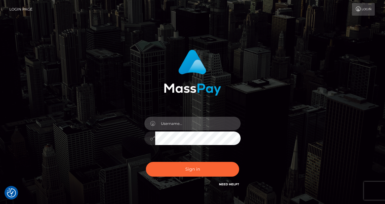
click at [175, 123] on input "text" at bounding box center [197, 124] width 85 height 14
type input "izabela.throne"
click at [174, 125] on input "text" at bounding box center [197, 124] width 85 height 14
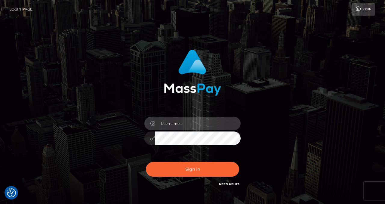
type input "izabela.throne"
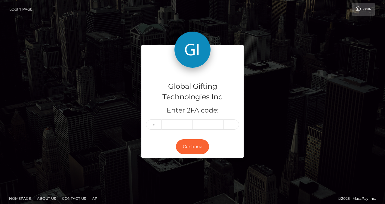
type input "4"
type input "0"
type input "2"
type input "7"
type input "0"
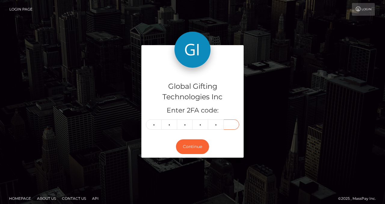
type input "7"
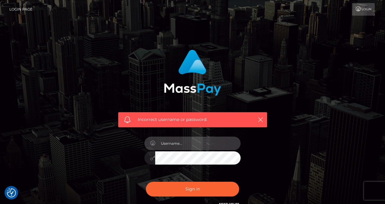
click at [172, 141] on input "text" at bounding box center [197, 143] width 85 height 14
checkbox input "true"
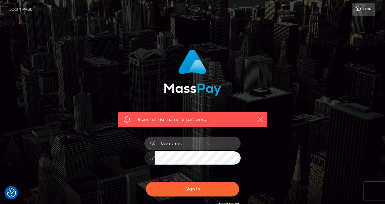
type input "izabela.throne"
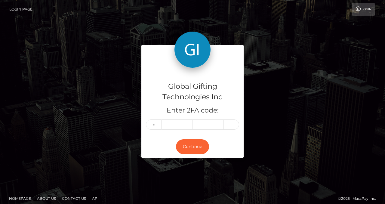
type input "3"
type input "0"
type input "2"
type input "7"
type input "0"
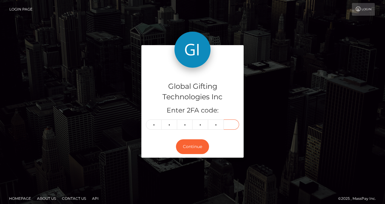
type input "7"
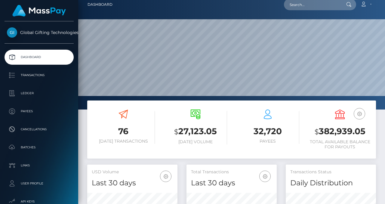
scroll to position [5, 0]
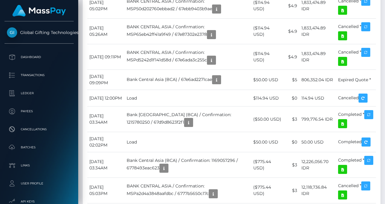
scroll to position [1375, 0]
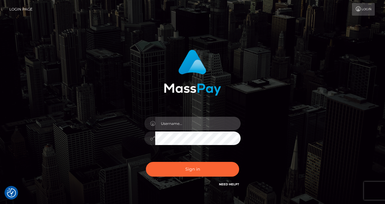
click at [180, 127] on input "text" at bounding box center [197, 124] width 85 height 14
type input "izabela.throne"
click at [178, 123] on input "text" at bounding box center [197, 124] width 85 height 14
checkbox input "true"
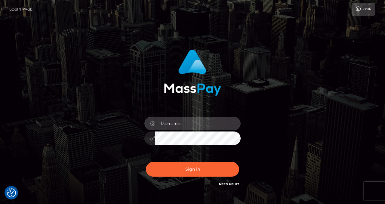
checkbox input "true"
click at [178, 123] on input "text" at bounding box center [197, 124] width 85 height 14
type input "izabela.throne"
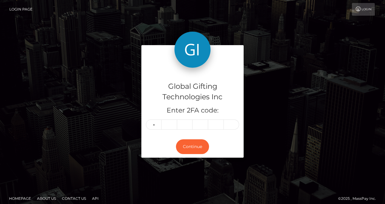
type input "0"
type input "4"
type input "9"
type input "0"
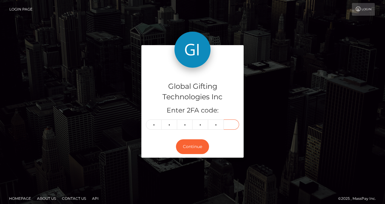
type input "5"
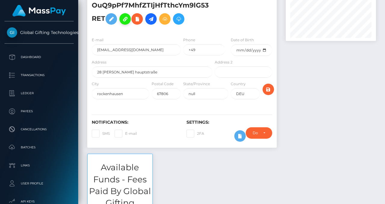
scroll to position [91, 0]
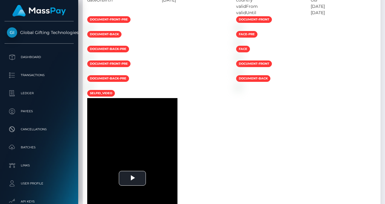
scroll to position [540, 0]
